Goal: Task Accomplishment & Management: Use online tool/utility

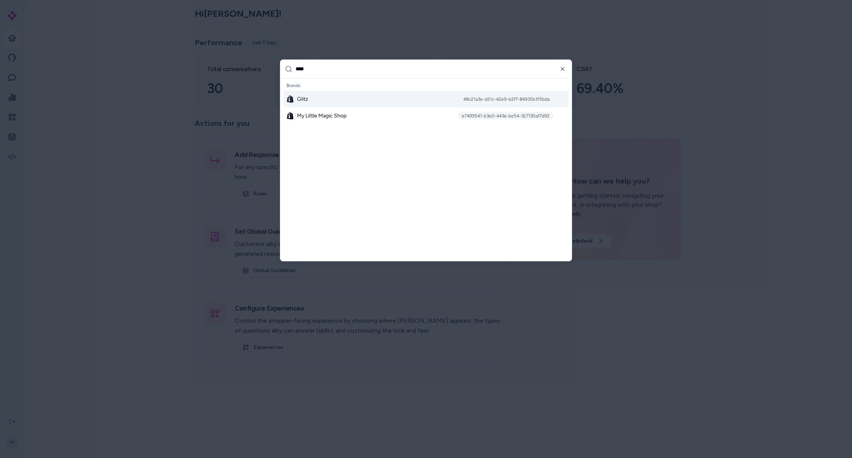
type input "*****"
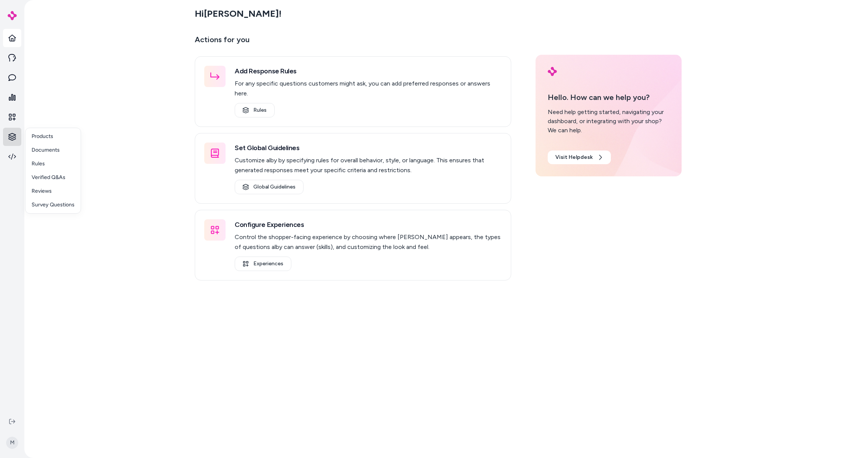
click at [16, 140] on html "M Hi Matt ! Actions for you Add Response Rules For any specific questions custo…" at bounding box center [426, 229] width 852 height 458
click at [43, 135] on p "Products" at bounding box center [43, 137] width 22 height 8
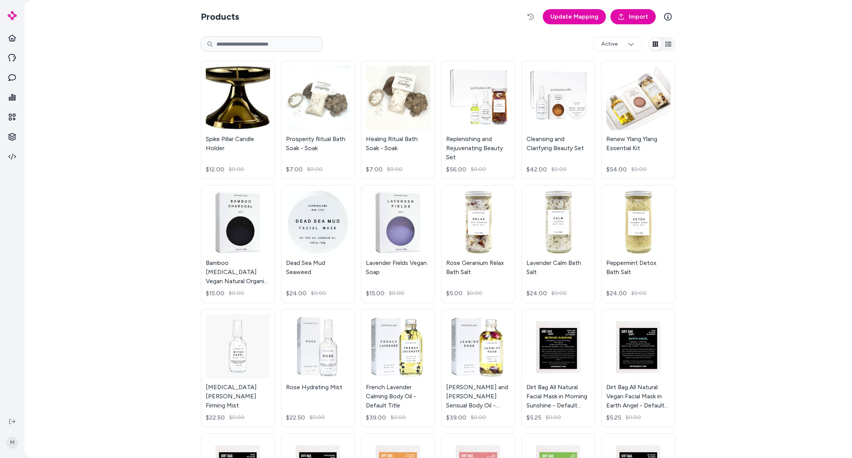
click at [247, 45] on input at bounding box center [262, 44] width 122 height 15
type input "******"
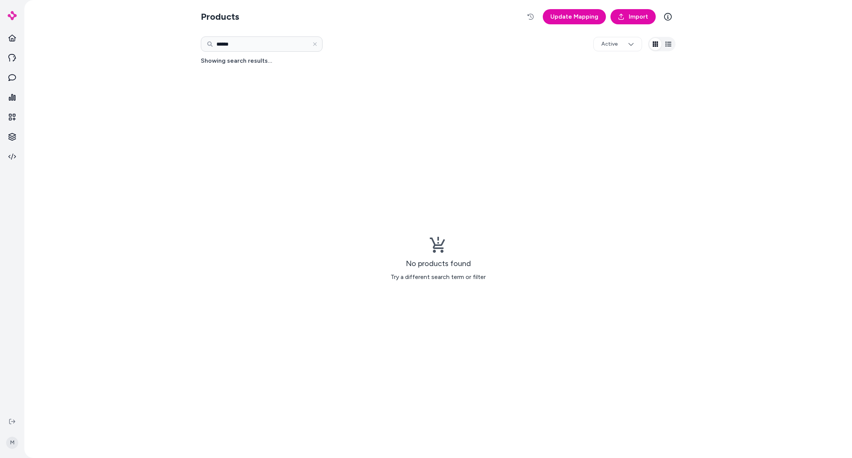
click at [257, 46] on input "******" at bounding box center [262, 44] width 122 height 15
type input "*******"
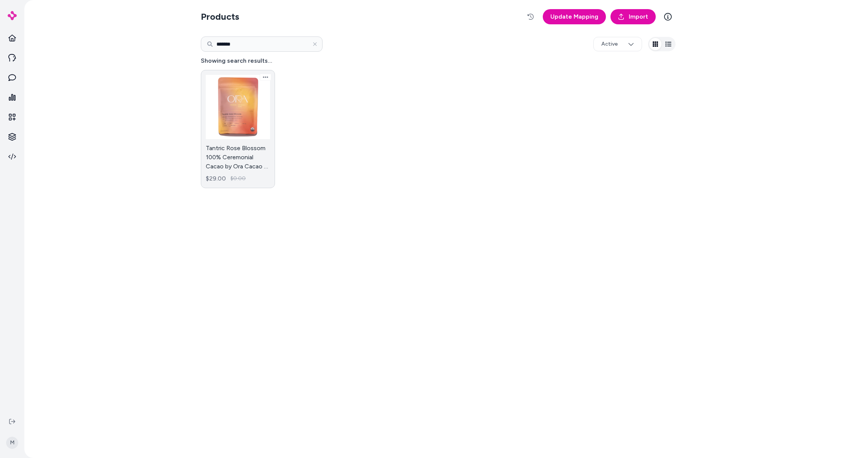
click at [243, 101] on link "Tantric Rose Blossom 100% Ceremonial Cacao by Ora Cacao - 1/2 Pound $29.00 $0.00" at bounding box center [238, 129] width 74 height 118
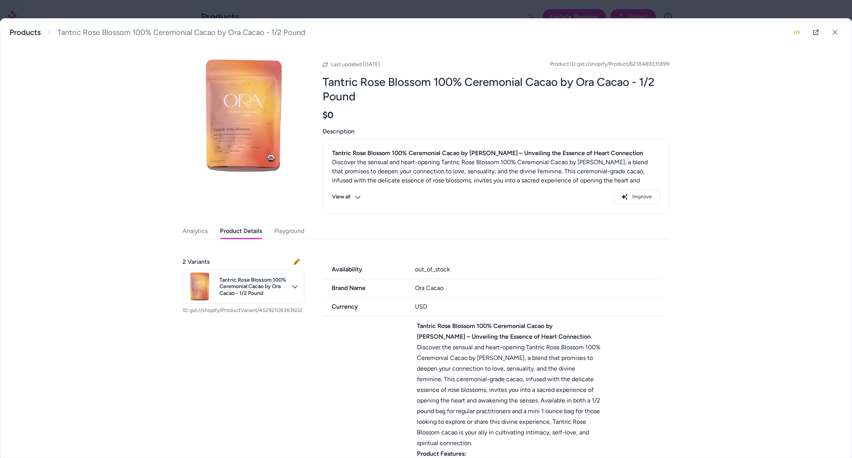
click at [252, 229] on button "Product Details" at bounding box center [241, 231] width 42 height 15
click at [835, 30] on icon at bounding box center [834, 32] width 5 height 5
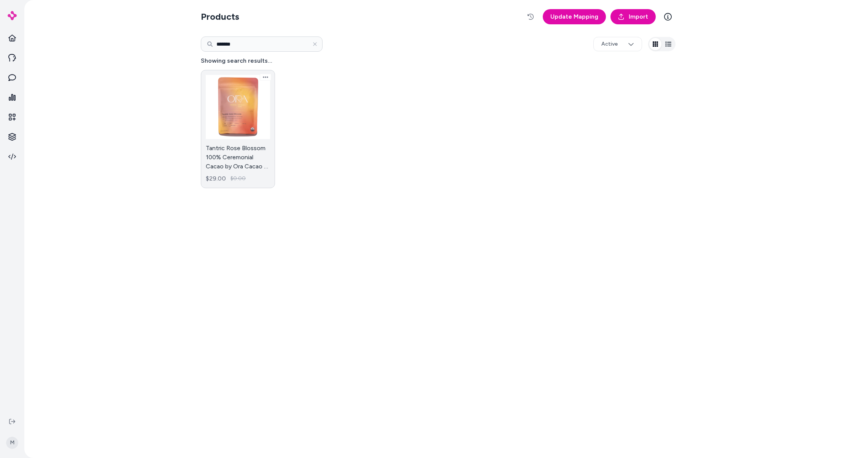
click at [243, 110] on link "Tantric Rose Blossom 100% Ceremonial Cacao by Ora Cacao - 1/2 Pound $29.00 $0.00" at bounding box center [238, 129] width 74 height 118
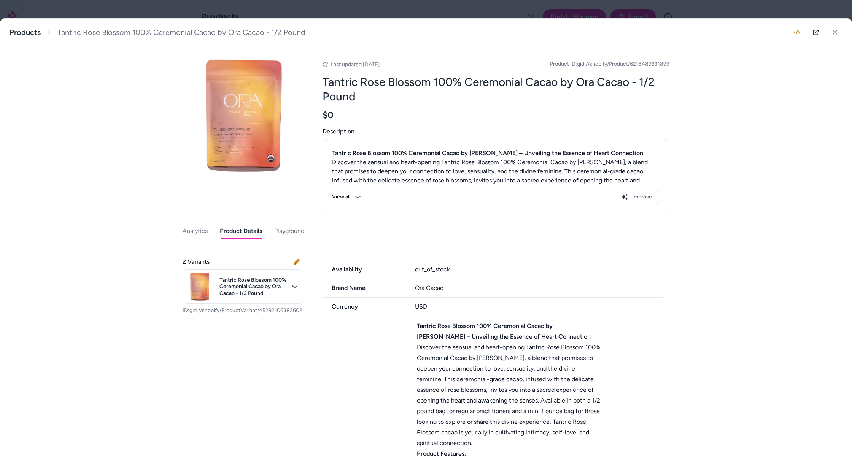
click at [228, 224] on button "Product Details" at bounding box center [241, 231] width 42 height 15
click at [429, 268] on div "out_of_stock" at bounding box center [539, 269] width 249 height 9
click at [189, 233] on button "Analytics" at bounding box center [195, 231] width 25 height 15
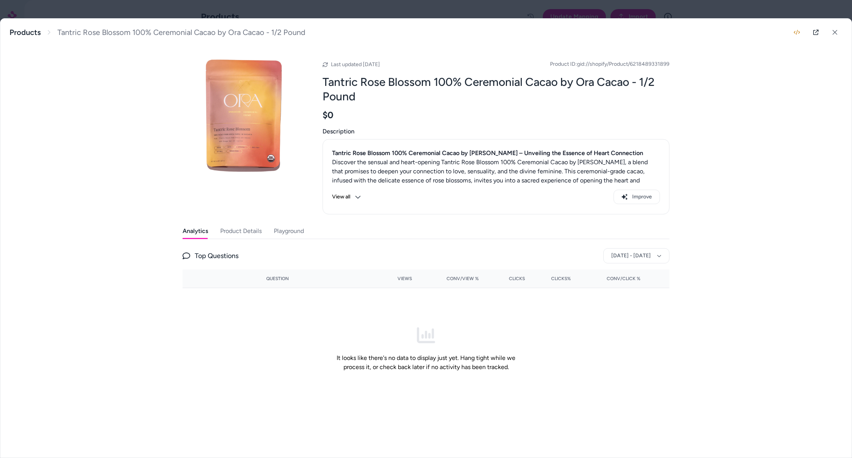
click at [244, 231] on button "Product Details" at bounding box center [240, 231] width 41 height 15
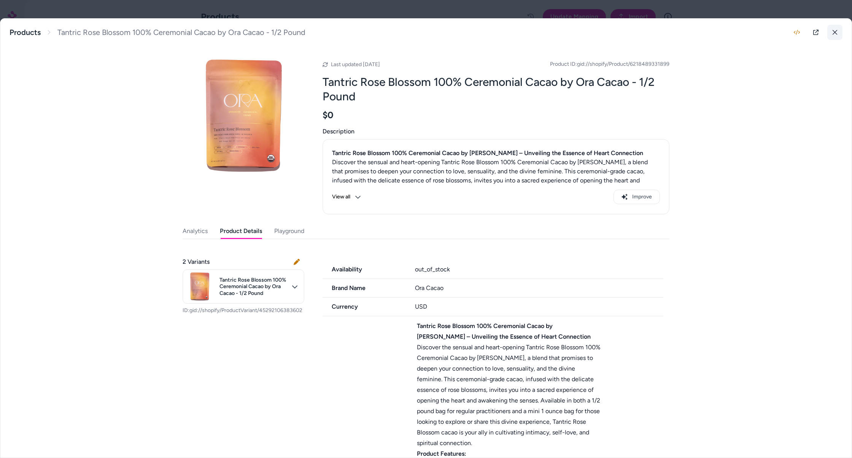
click at [835, 33] on icon at bounding box center [834, 32] width 5 height 5
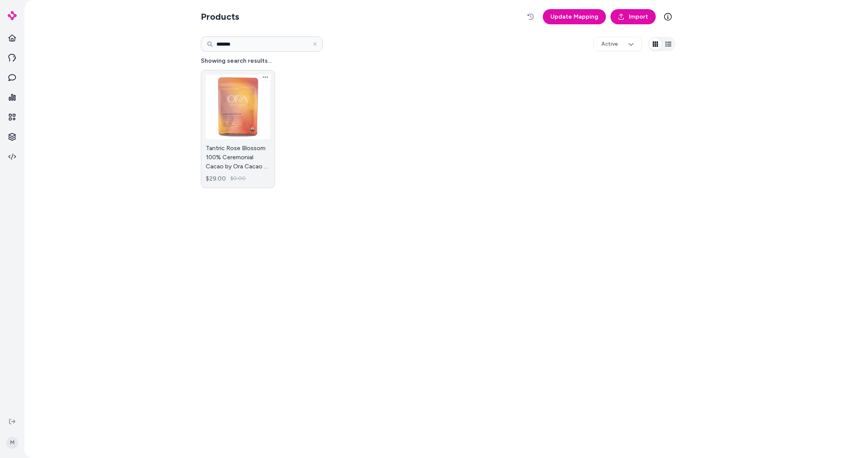
click at [242, 119] on link "Tantric Rose Blossom 100% Ceremonial Cacao by Ora Cacao - 1/2 Pound $29.00 $0.00" at bounding box center [238, 129] width 74 height 118
click at [12, 122] on link at bounding box center [12, 117] width 18 height 18
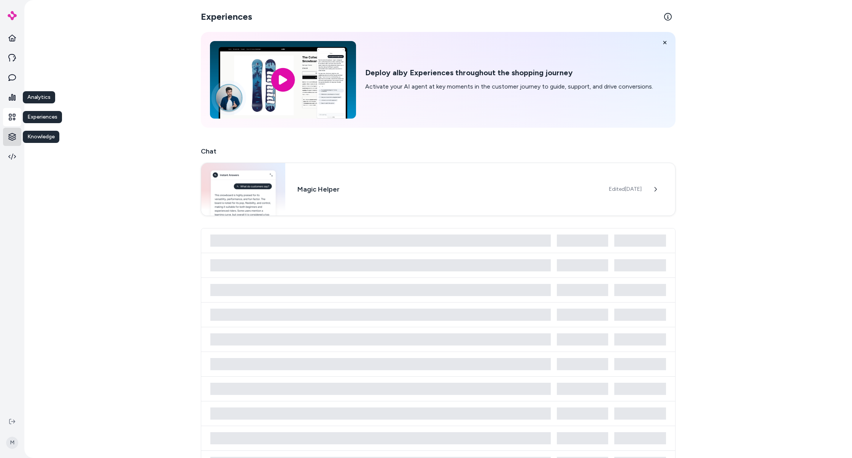
click at [15, 140] on html "Analytics Analytics Experiences Experiences Knowledge Knowledge M Experiences D…" at bounding box center [426, 229] width 852 height 458
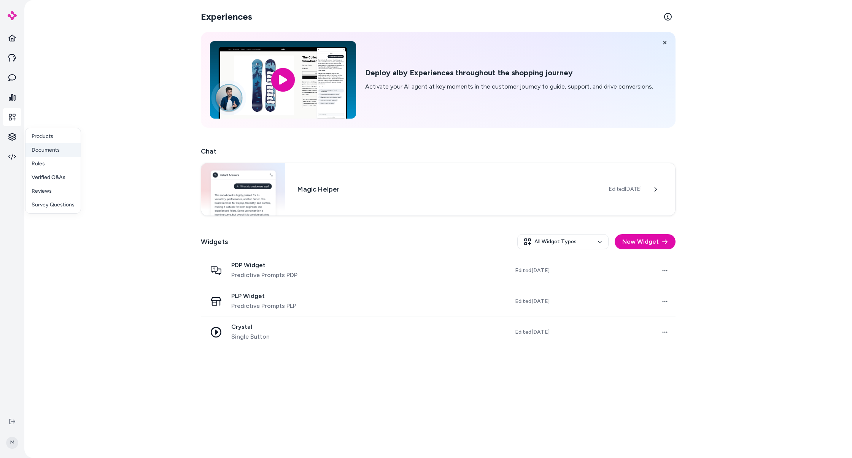
click at [49, 151] on p "Documents" at bounding box center [46, 150] width 28 height 8
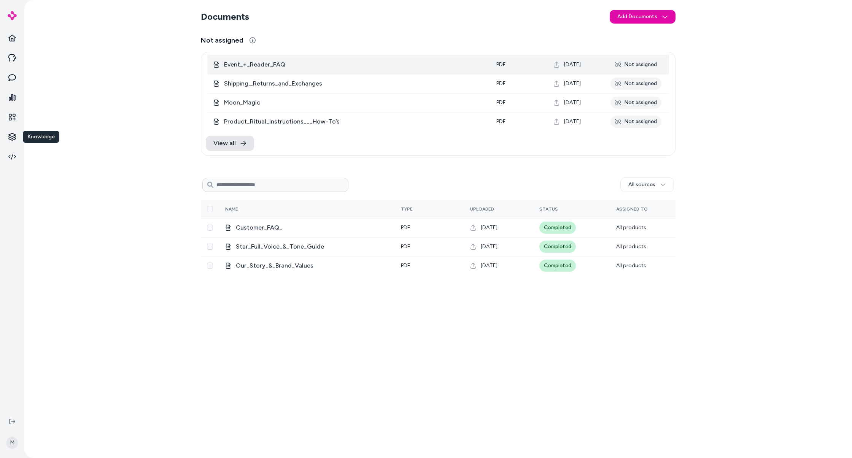
click at [631, 66] on div "Not assigned" at bounding box center [635, 65] width 51 height 12
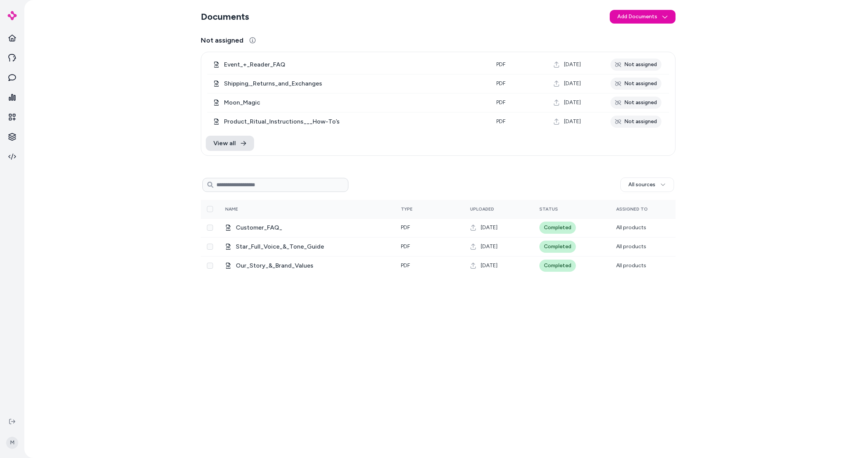
click at [483, 21] on section "Documents Add Documents" at bounding box center [438, 16] width 475 height 21
click at [238, 144] on link "View all" at bounding box center [230, 143] width 48 height 15
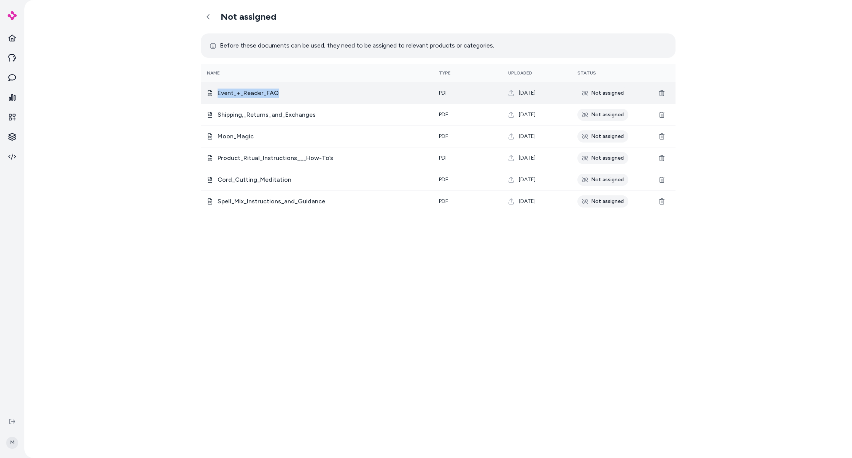
drag, startPoint x: 295, startPoint y: 99, endPoint x: 216, endPoint y: 90, distance: 79.2
click at [216, 90] on td "Event_+_Reader_FAQ" at bounding box center [317, 93] width 232 height 22
copy span "Event_+_Reader_FAQ"
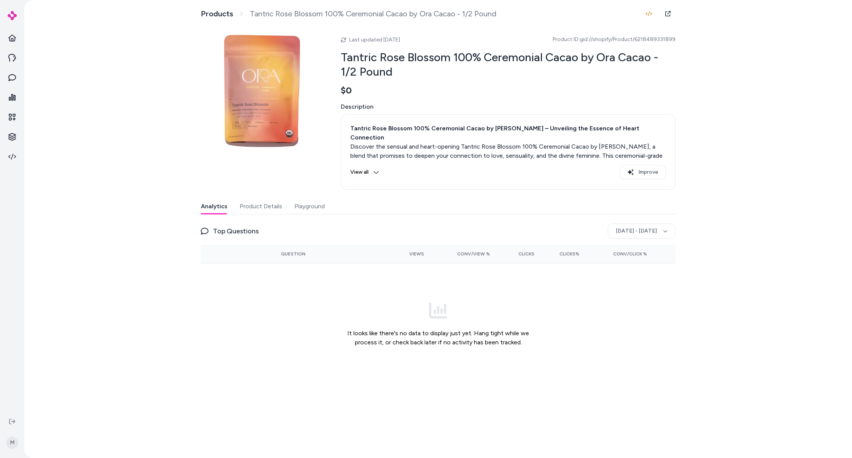
click at [256, 214] on div "Analytics Product Details Playground Top Questions Jul 29, 2025 - Aug 28, 2025 …" at bounding box center [438, 292] width 475 height 186
click at [260, 208] on button "Product Details" at bounding box center [261, 206] width 43 height 15
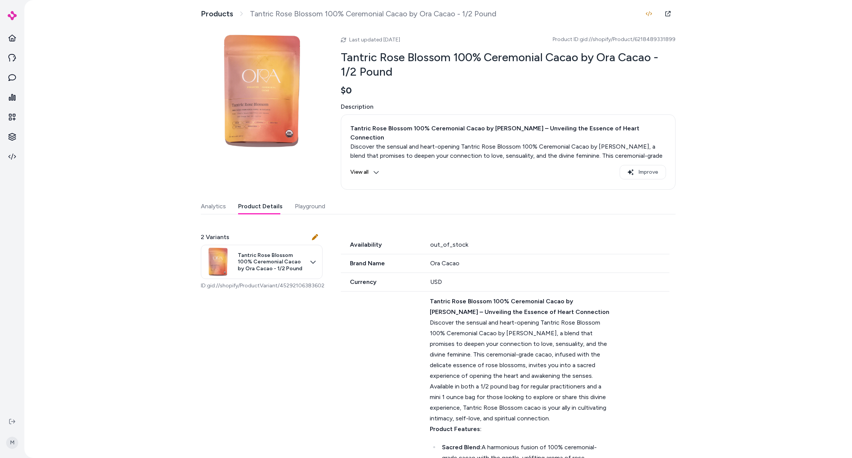
click at [216, 205] on button "Analytics" at bounding box center [213, 206] width 25 height 15
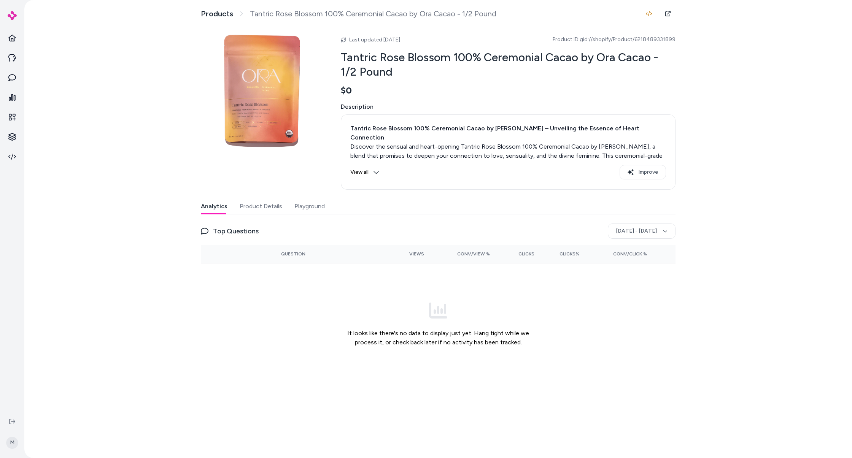
click at [259, 204] on button "Product Details" at bounding box center [261, 206] width 43 height 15
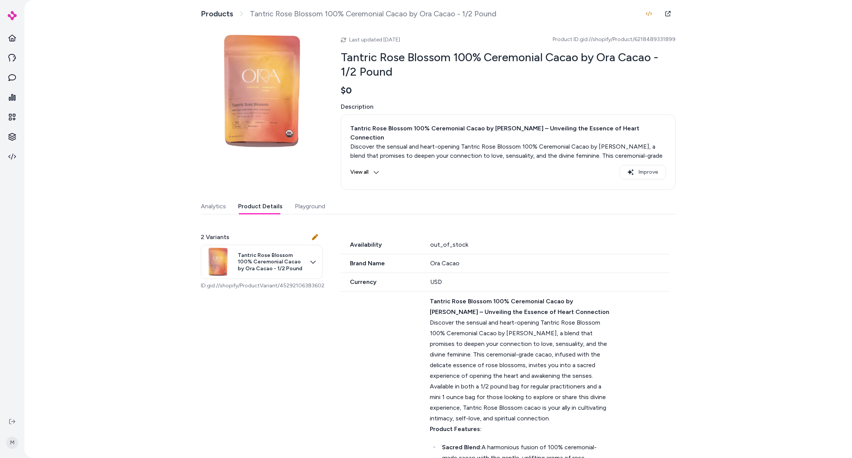
click at [211, 203] on button "Analytics" at bounding box center [213, 206] width 25 height 15
click at [269, 210] on button "Product Details" at bounding box center [260, 206] width 44 height 15
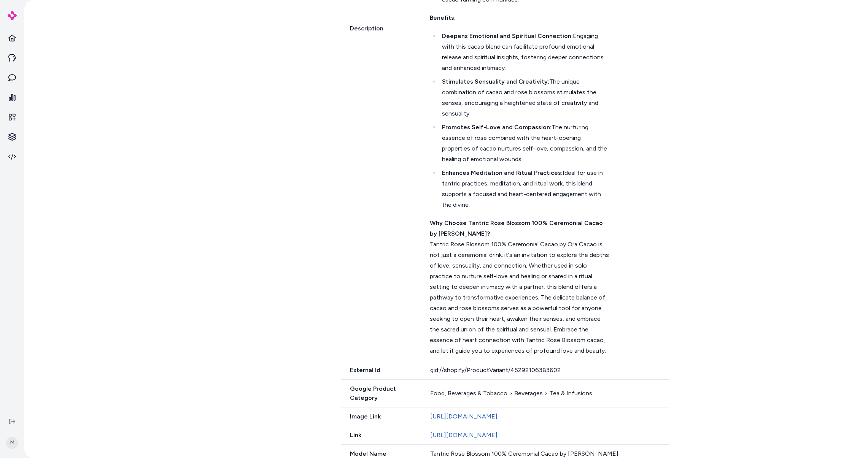
scroll to position [878, 0]
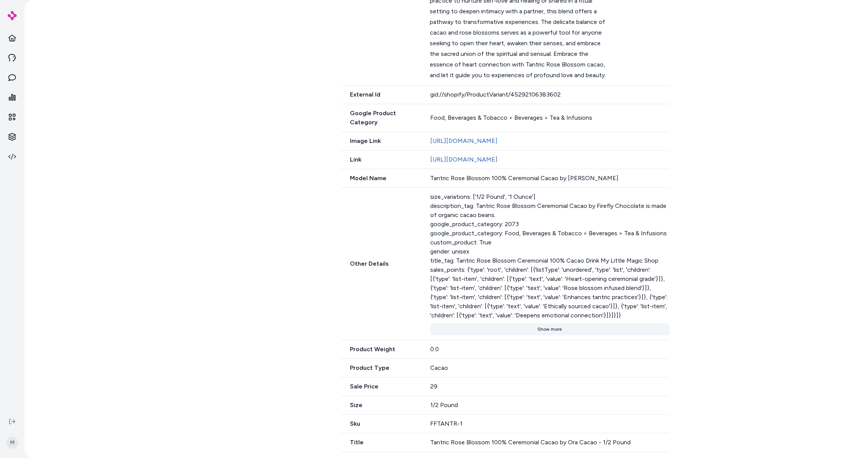
click at [553, 332] on button "Show more" at bounding box center [549, 329] width 239 height 12
click at [497, 165] on link "https://mylittlemagicshop.com/products/100-tantric-rose-ceremonial-cacao-drink" at bounding box center [463, 161] width 67 height 7
